Goal: Information Seeking & Learning: Learn about a topic

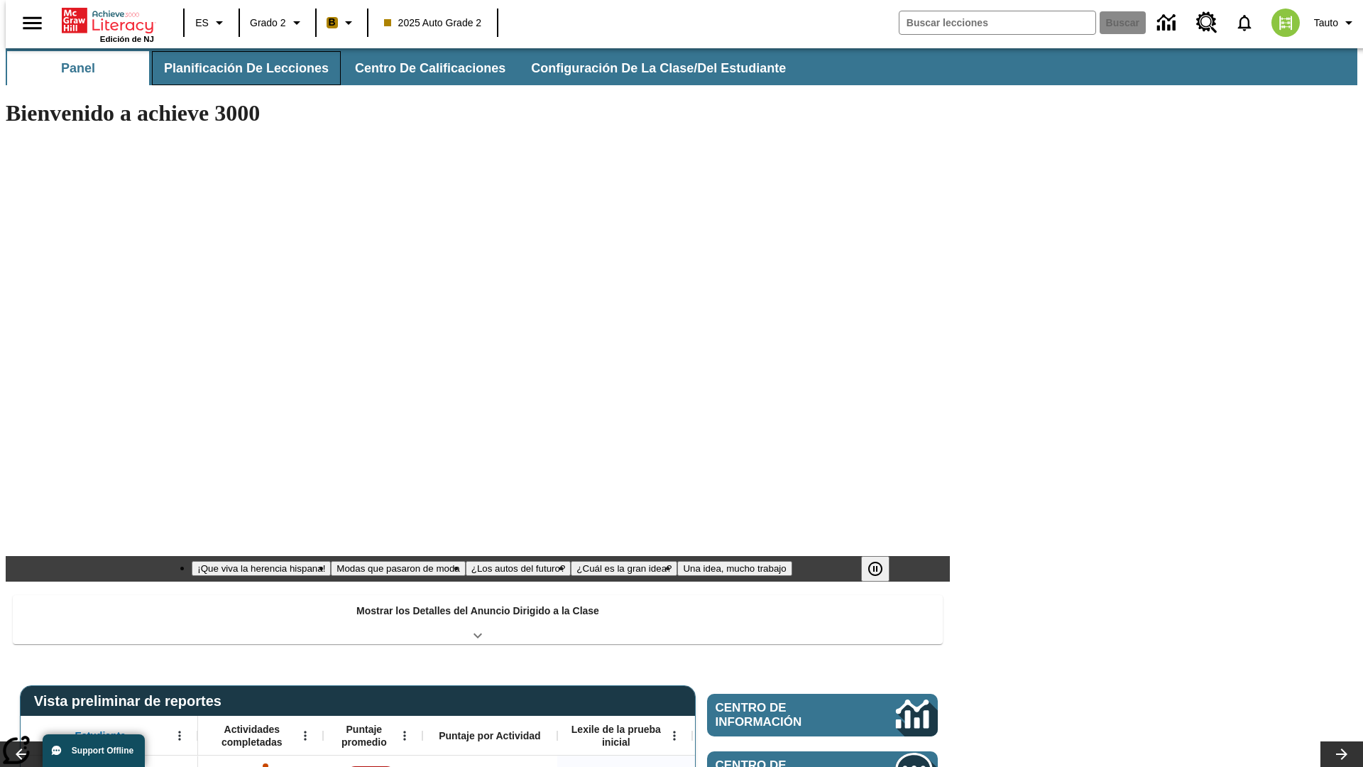
click at [238, 68] on span "Planificación de lecciones" at bounding box center [246, 68] width 165 height 16
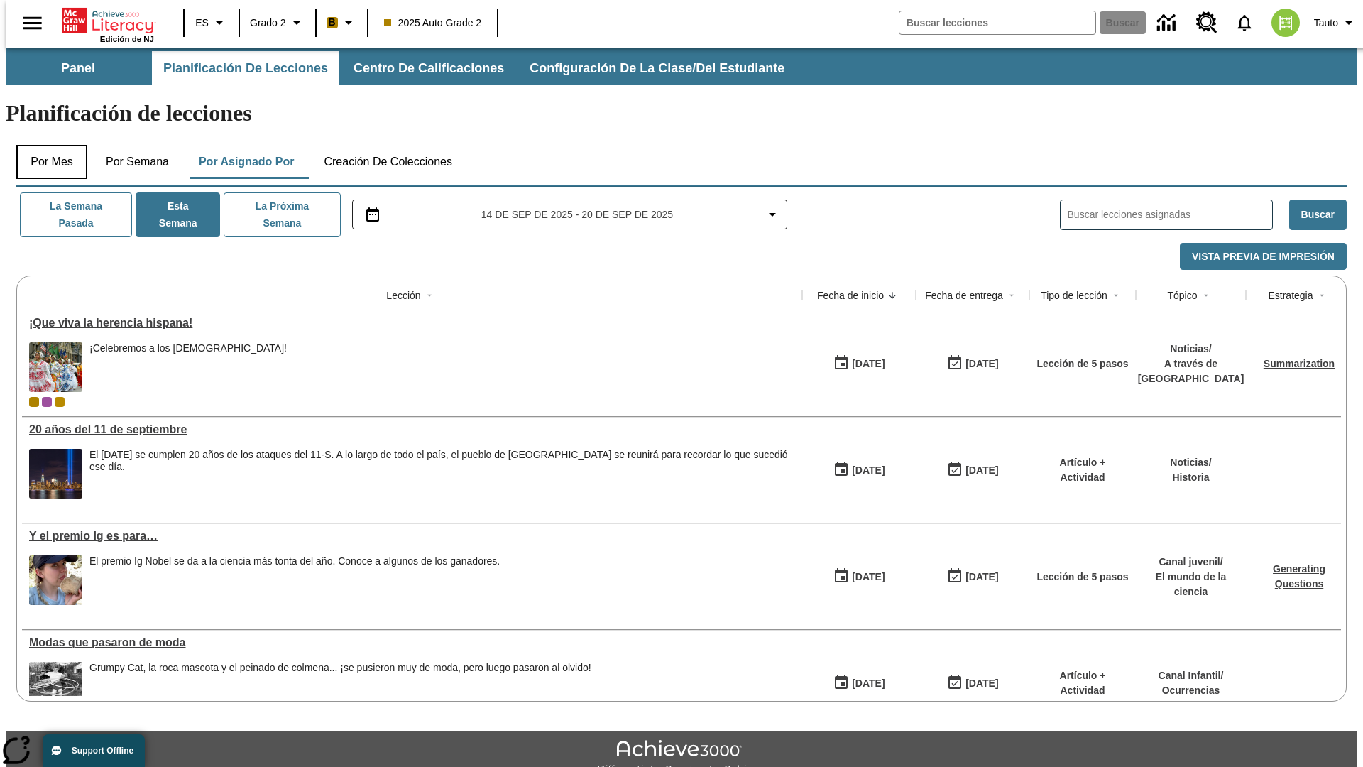
click at [46, 145] on button "Por mes" at bounding box center [51, 162] width 71 height 34
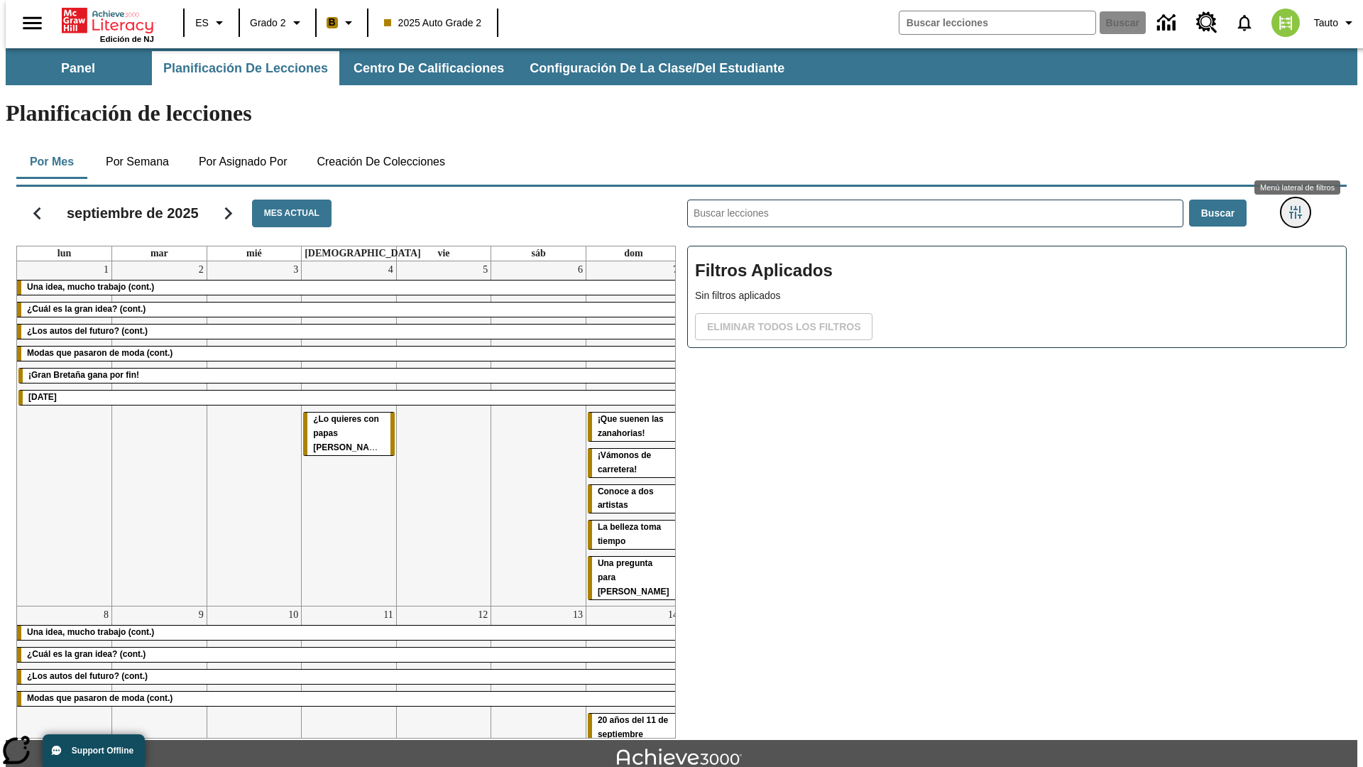
click at [1300, 206] on icon "Menú lateral de filtros" at bounding box center [1295, 212] width 13 height 13
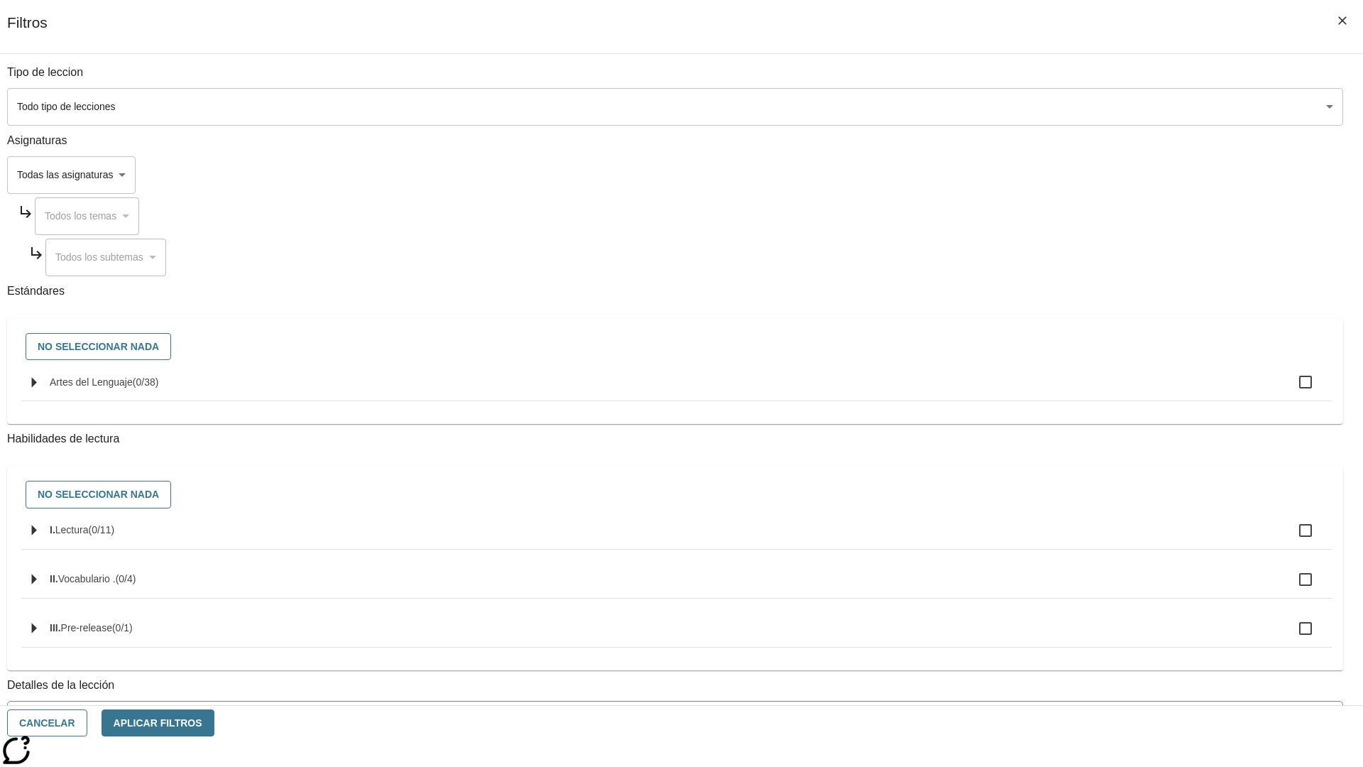
click at [1023, 107] on body "[MEDICAL_DATA] al contenido principal Edición de NJ ES Grado 2 B 2025 Auto Grad…" at bounding box center [682, 439] width 1352 height 783
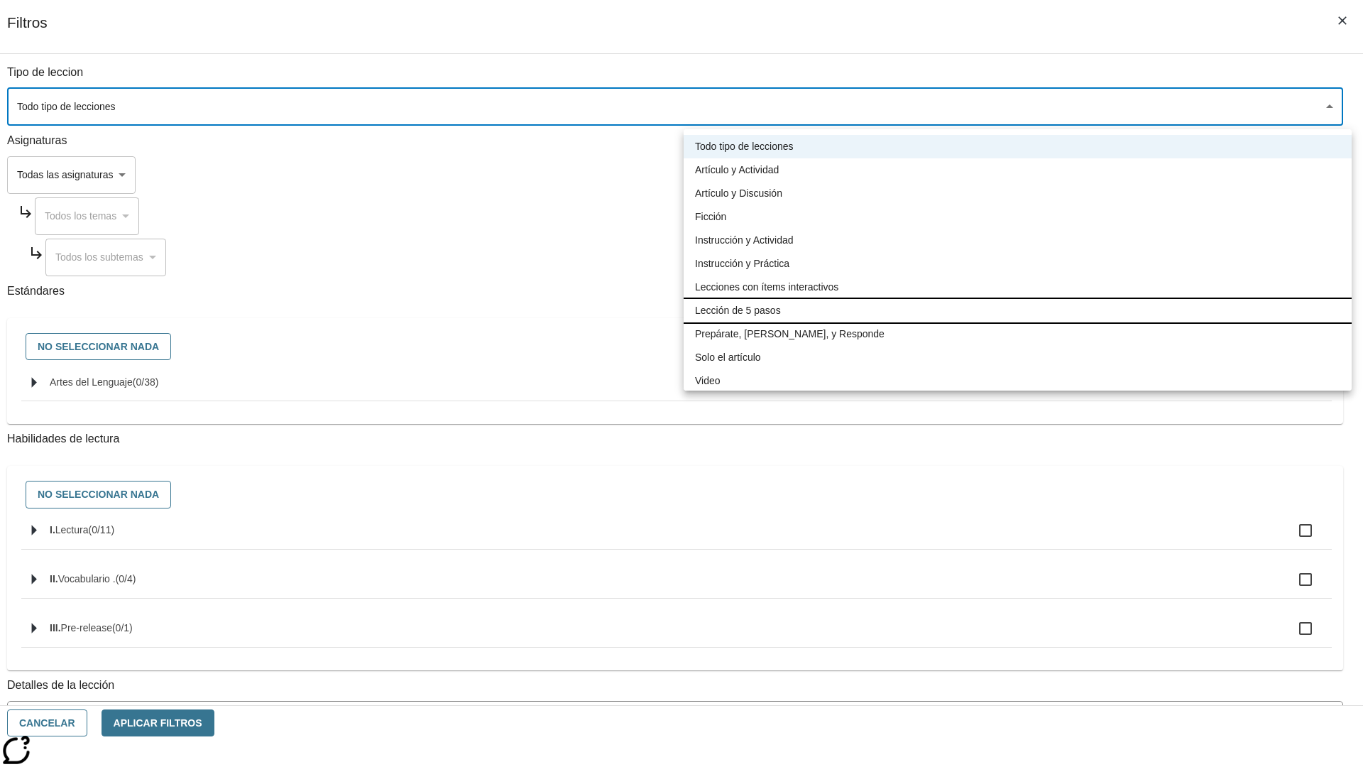
click at [1018, 310] on li "Lección de 5 pasos" at bounding box center [1018, 310] width 668 height 23
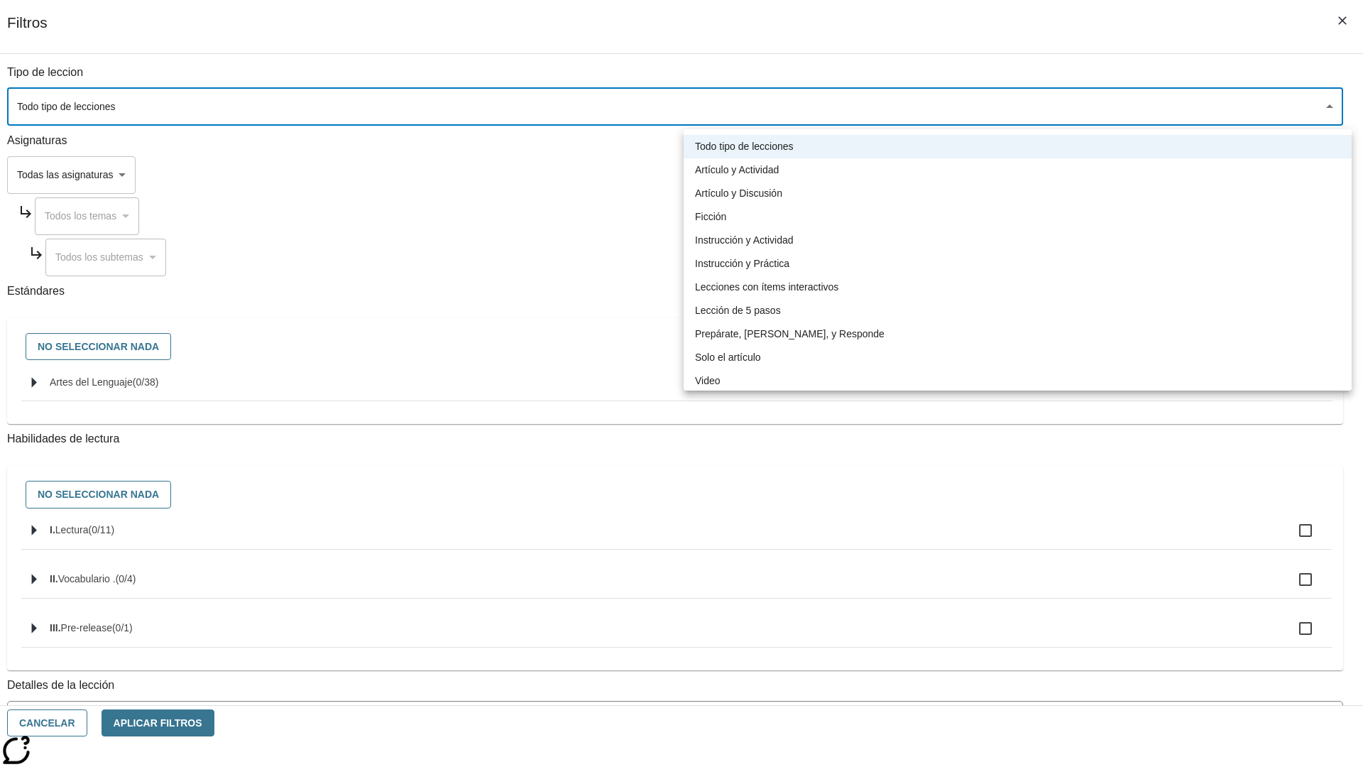
type input "1"
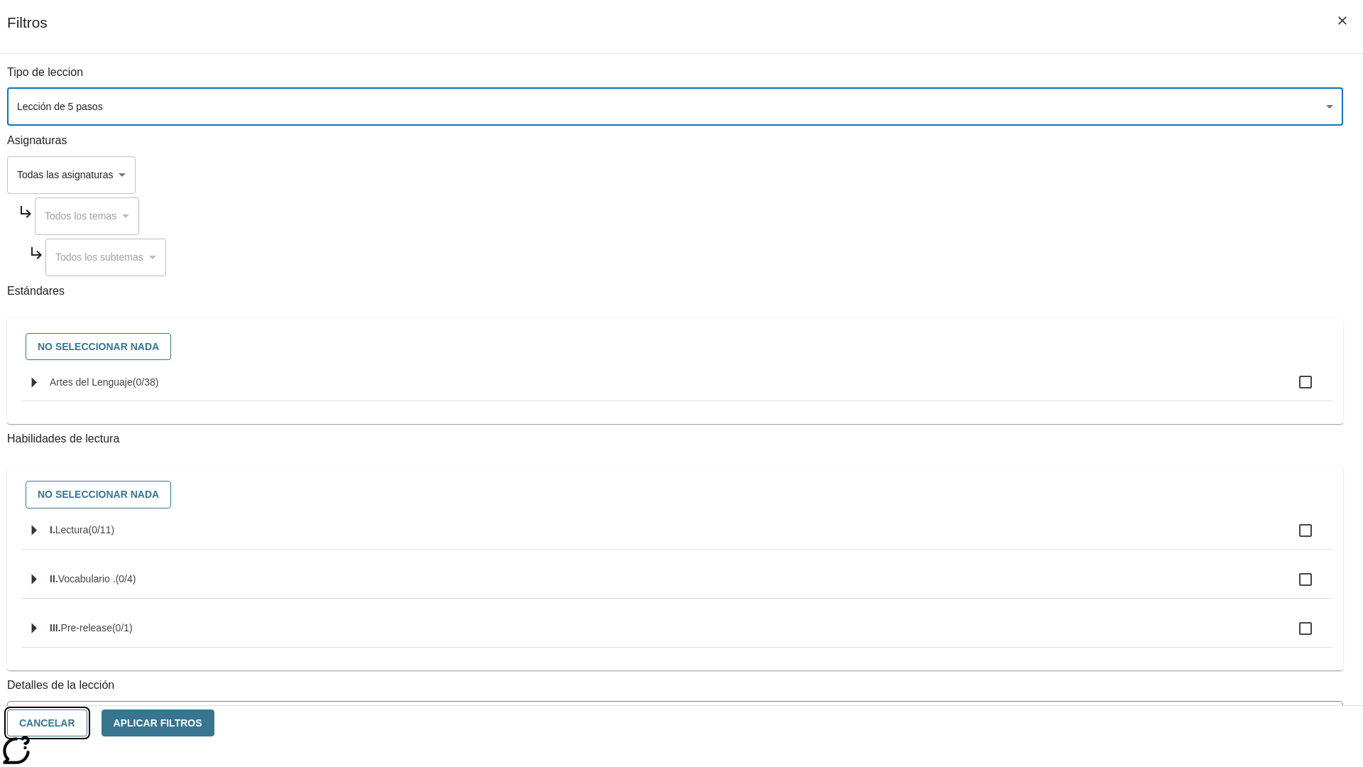
click at [87, 723] on button "Cancelar" at bounding box center [47, 723] width 80 height 28
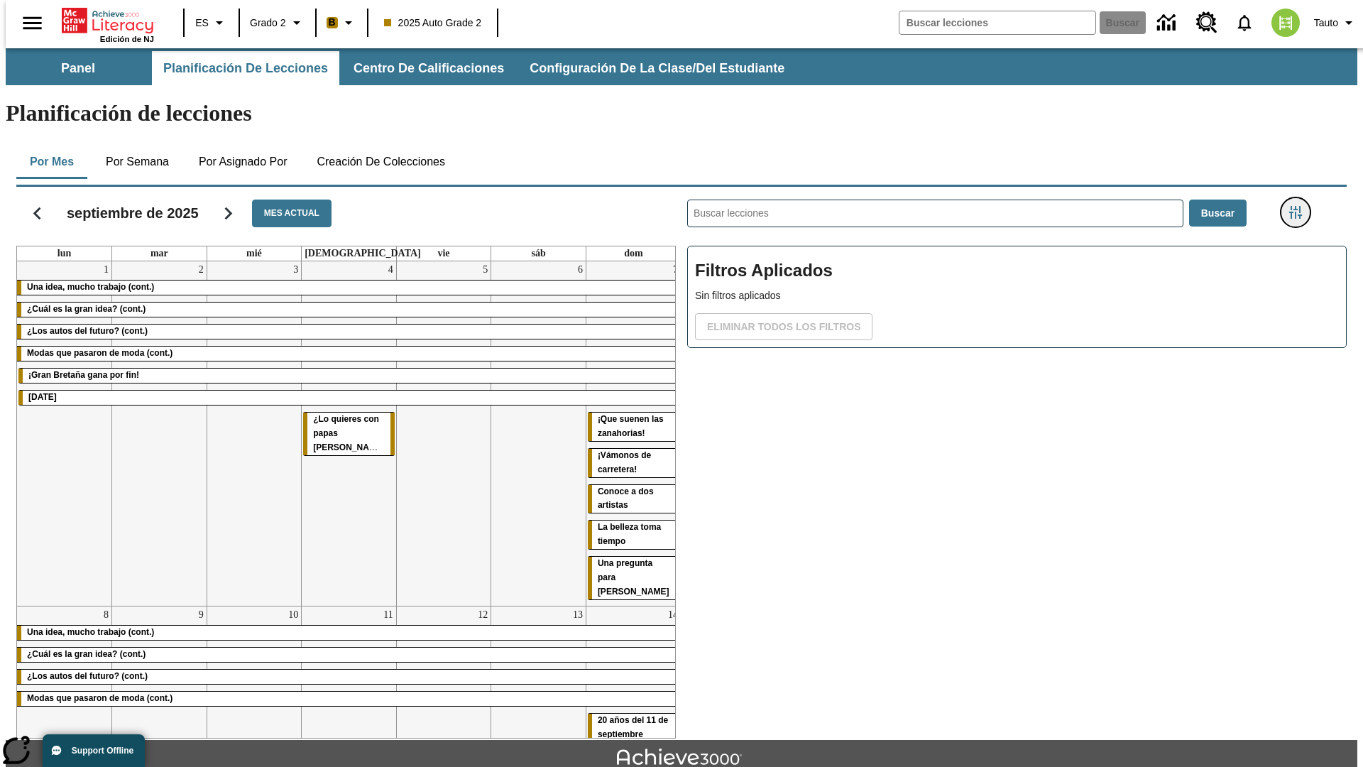
click at [1300, 206] on icon "Menú lateral de filtros" at bounding box center [1295, 212] width 13 height 13
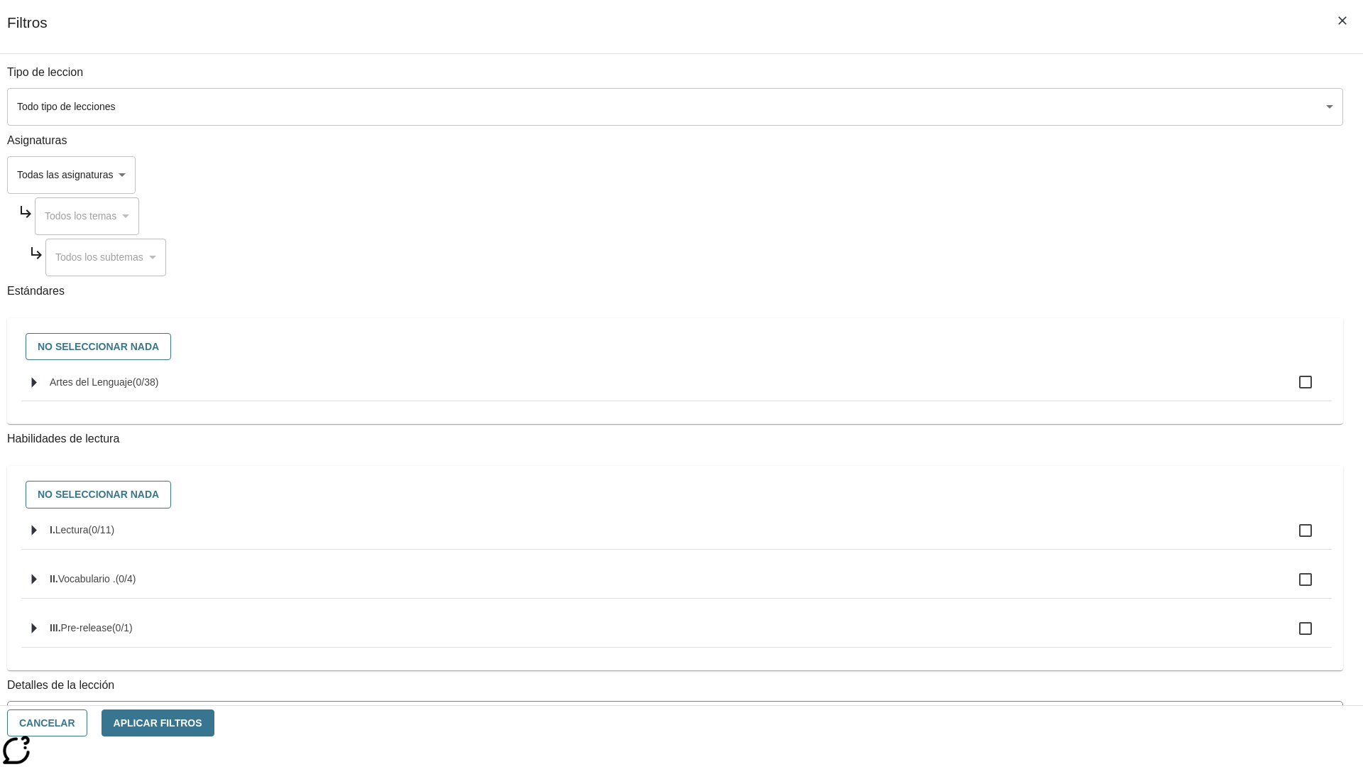
click at [1023, 107] on body "[MEDICAL_DATA] al contenido principal Edición de NJ ES Grado 2 B 2025 Auto Grad…" at bounding box center [682, 439] width 1352 height 783
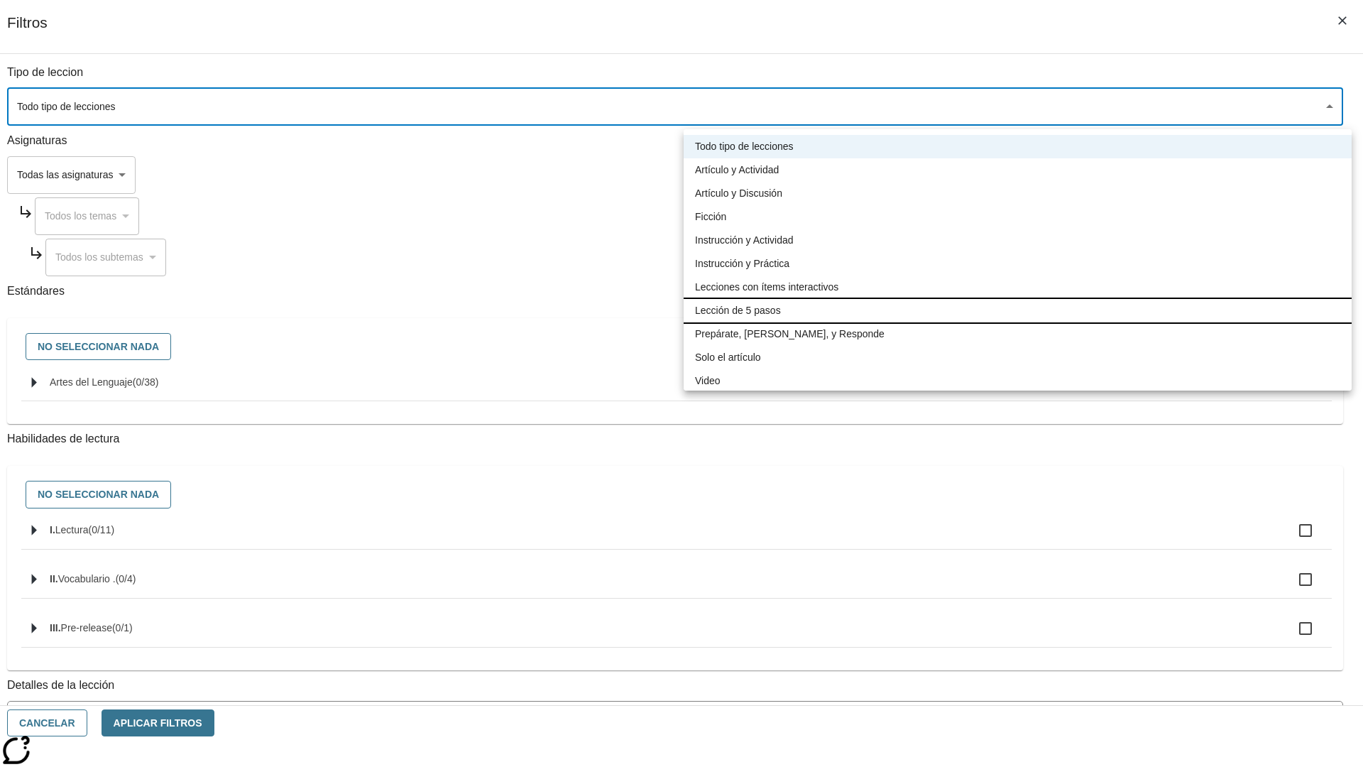
click at [1018, 310] on li "Lección de 5 pasos" at bounding box center [1018, 310] width 668 height 23
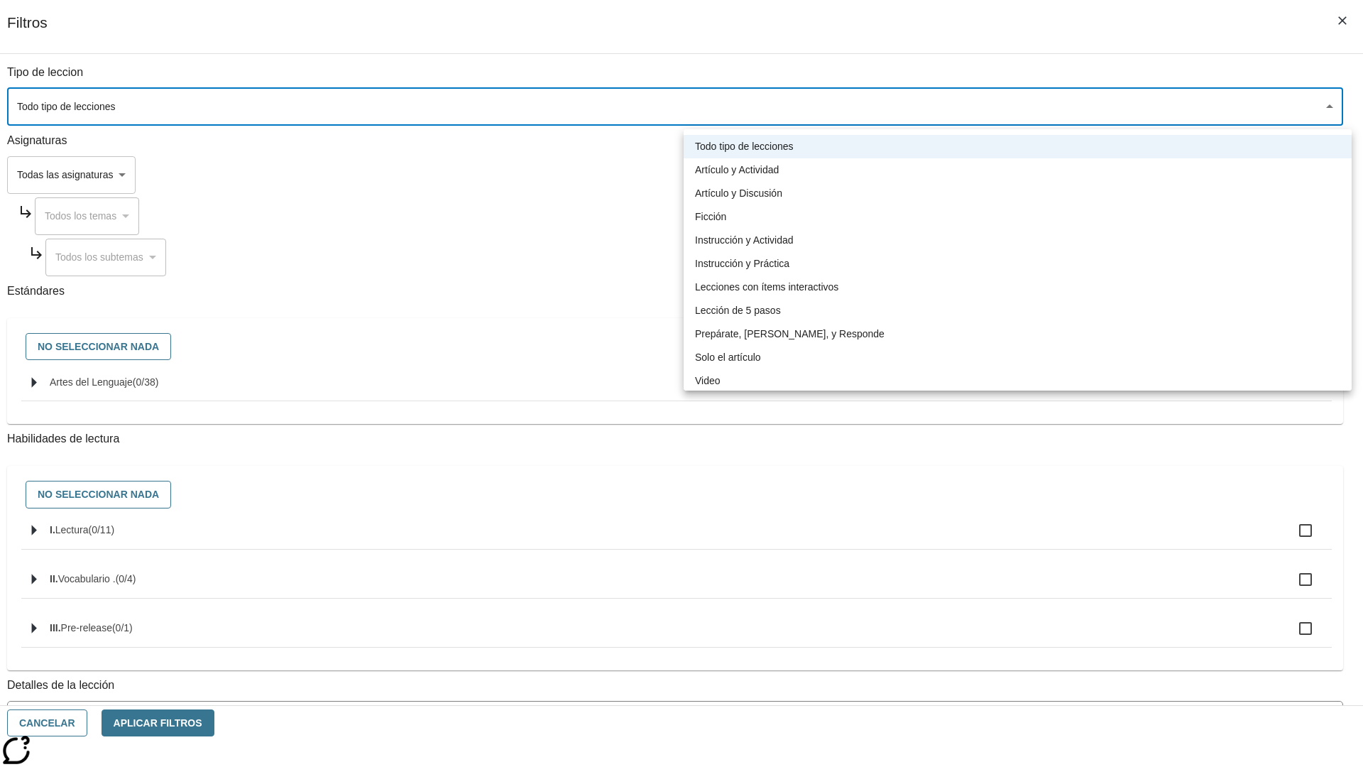
type input "1"
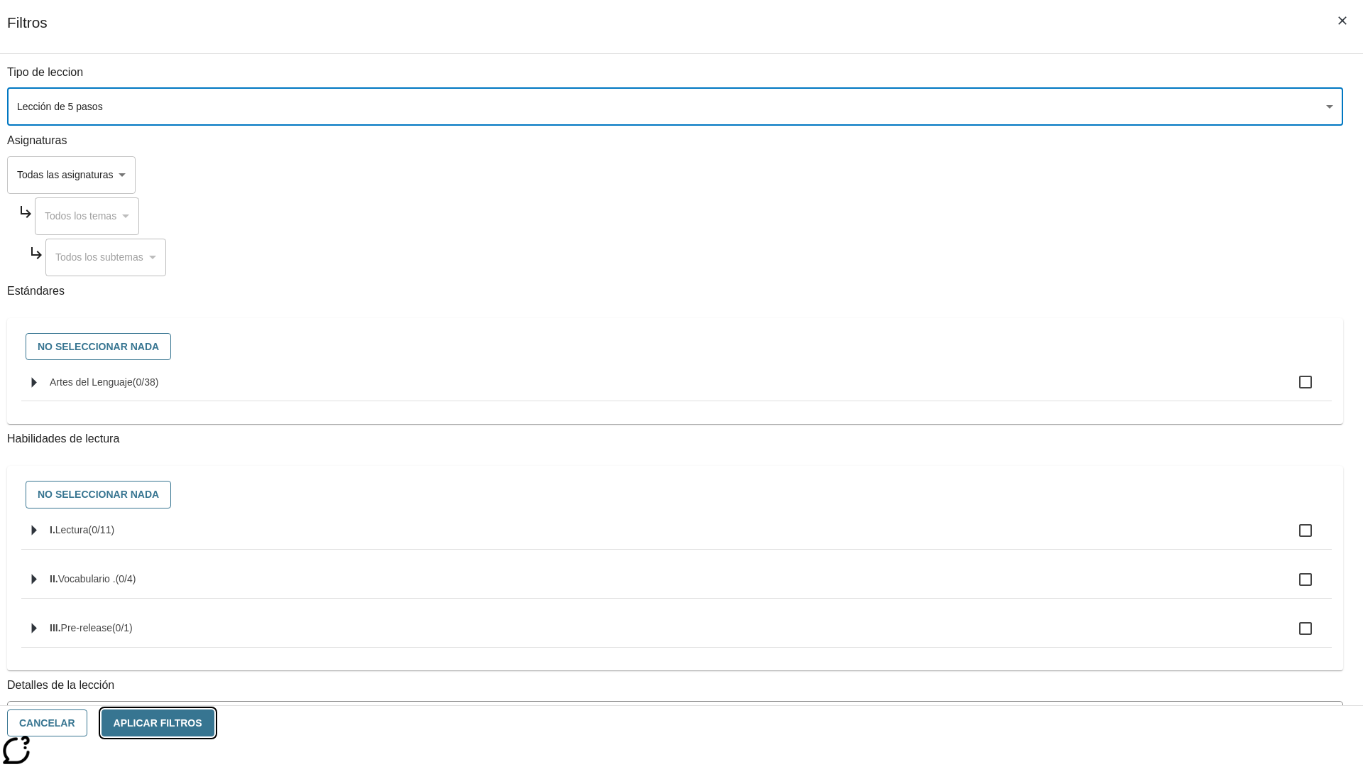
click at [214, 723] on button "Aplicar Filtros" at bounding box center [158, 723] width 113 height 28
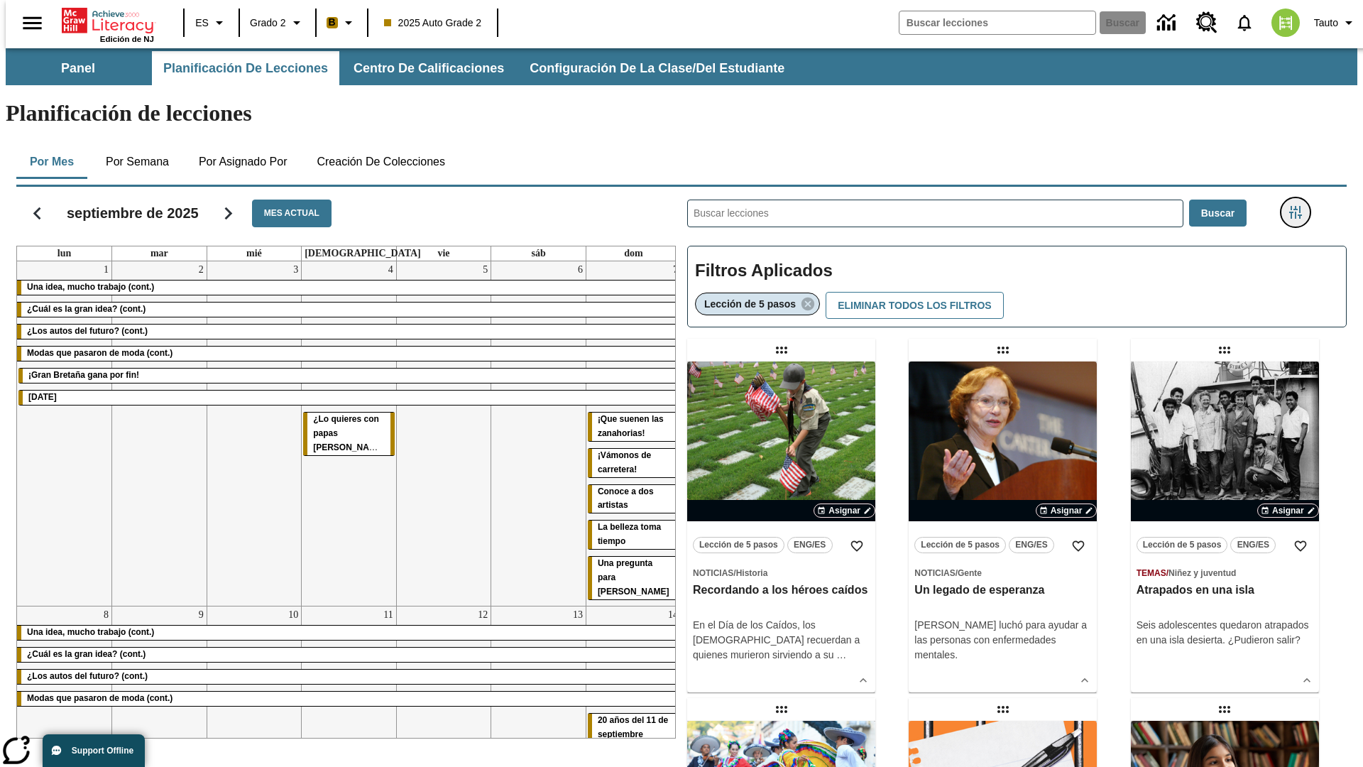
click at [1300, 206] on icon "Menú lateral de filtros" at bounding box center [1295, 212] width 13 height 13
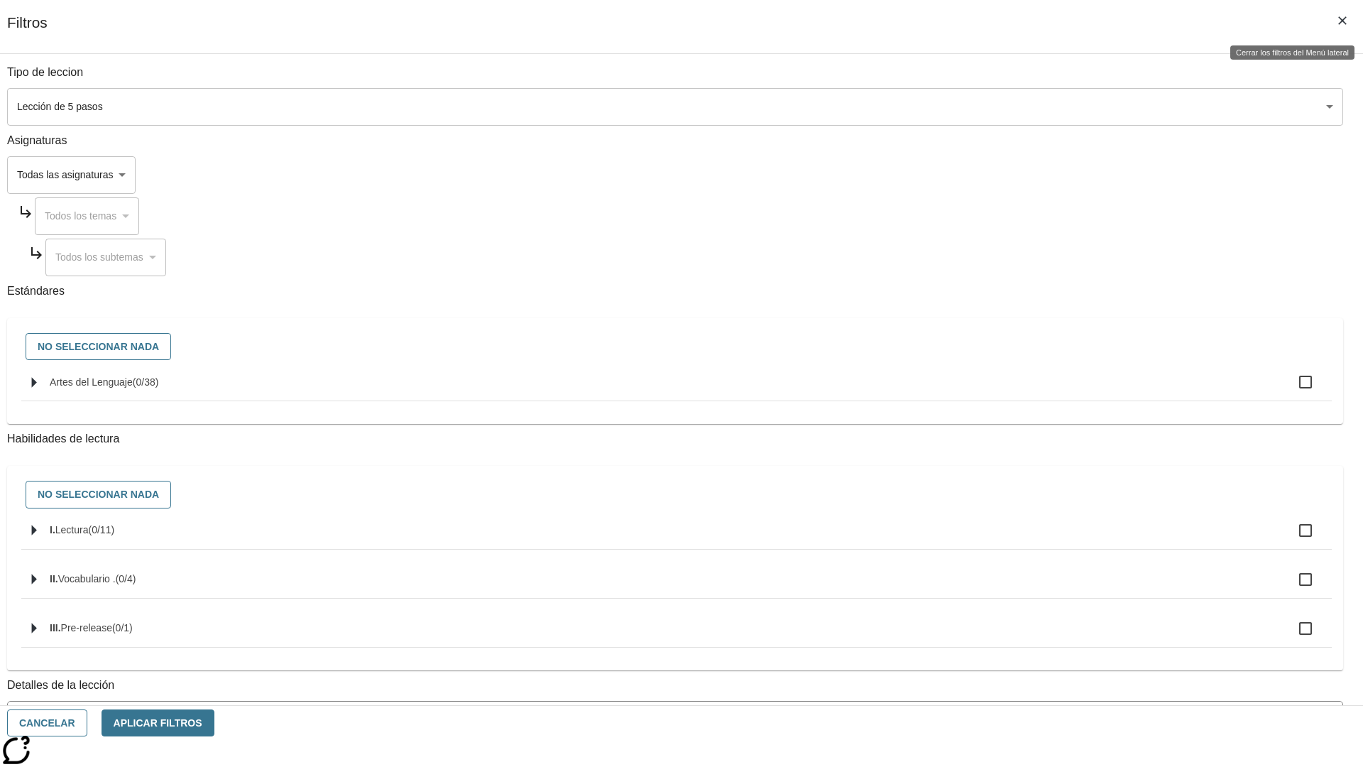
click at [1343, 21] on icon "Cerrar los filtros del Menú lateral" at bounding box center [1342, 20] width 9 height 9
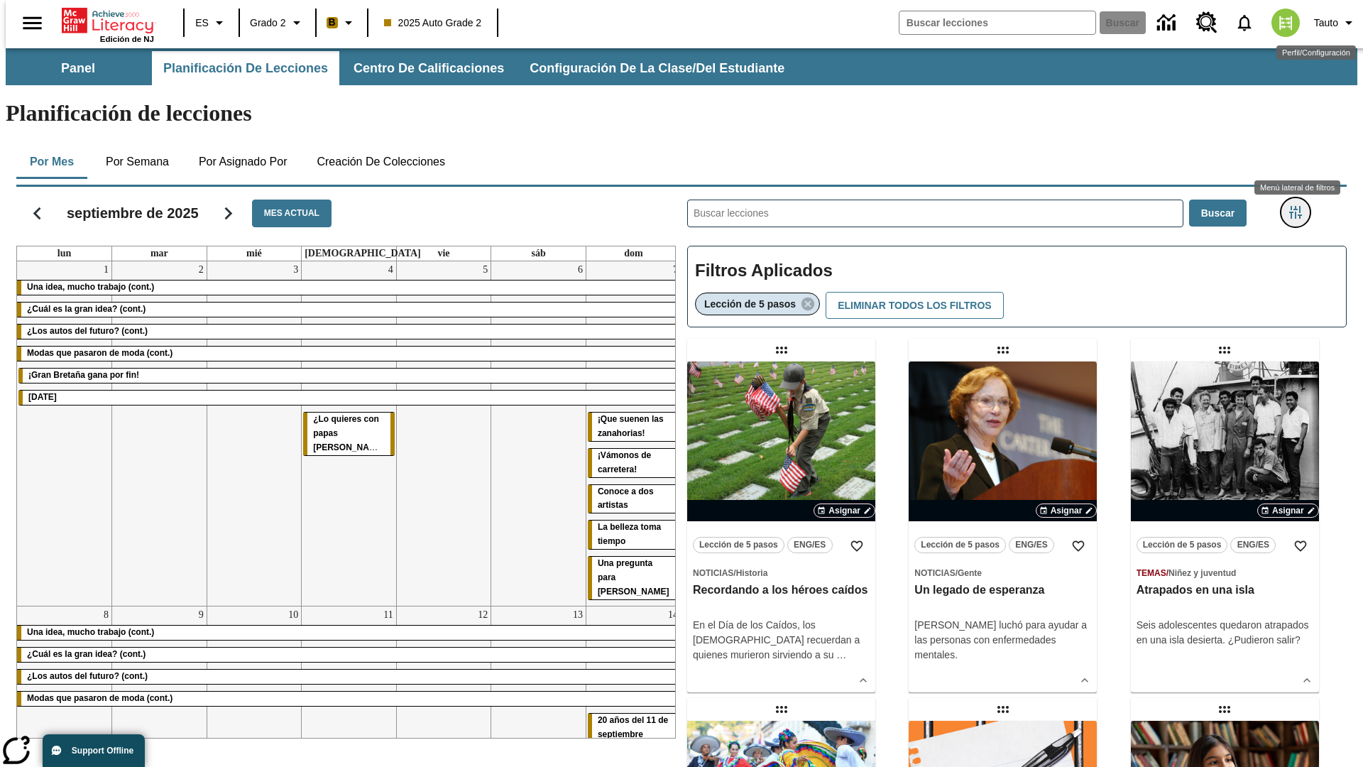
click at [1300, 206] on icon "Menú lateral de filtros" at bounding box center [1295, 212] width 13 height 13
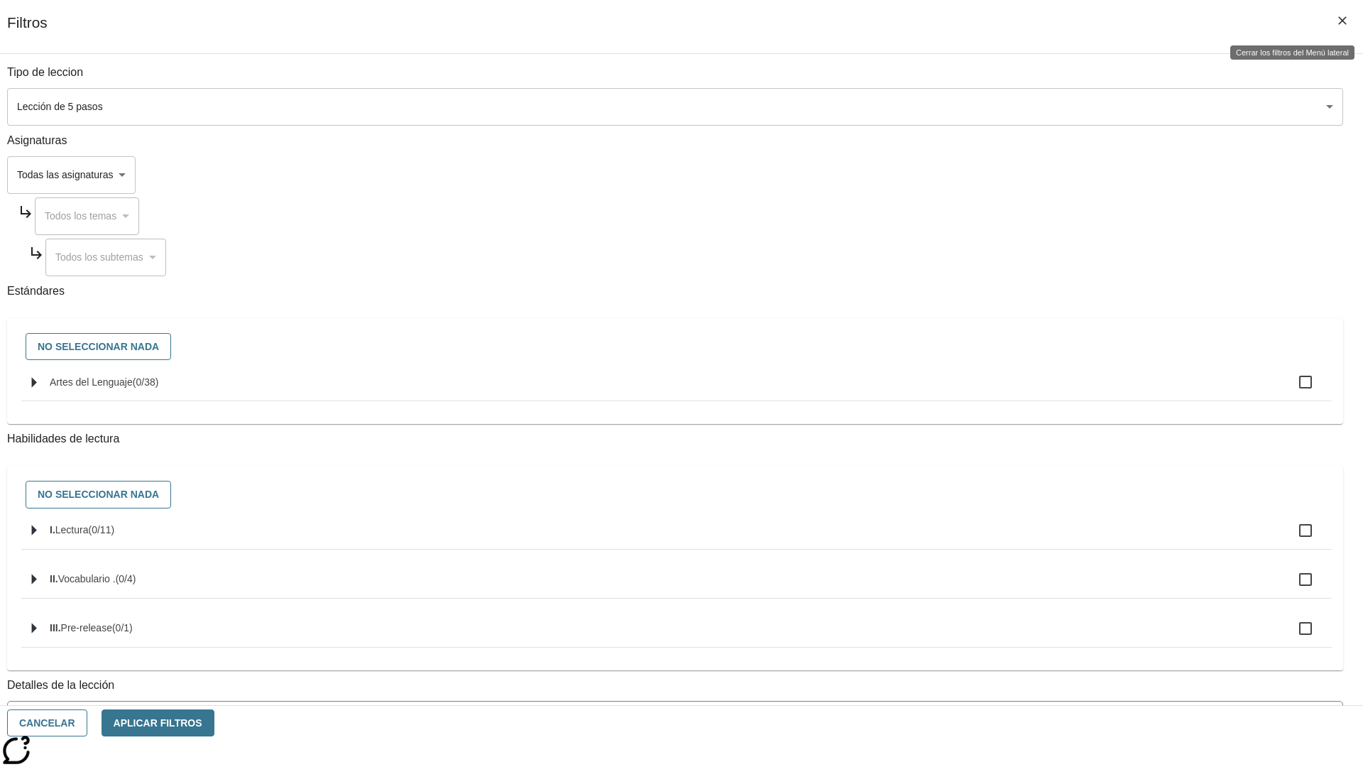
click at [1343, 21] on icon "Cerrar los filtros del Menú lateral" at bounding box center [1342, 20] width 9 height 9
click at [1300, 206] on icon "Menú lateral de filtros" at bounding box center [1295, 212] width 13 height 13
